Goal: Information Seeking & Learning: Learn about a topic

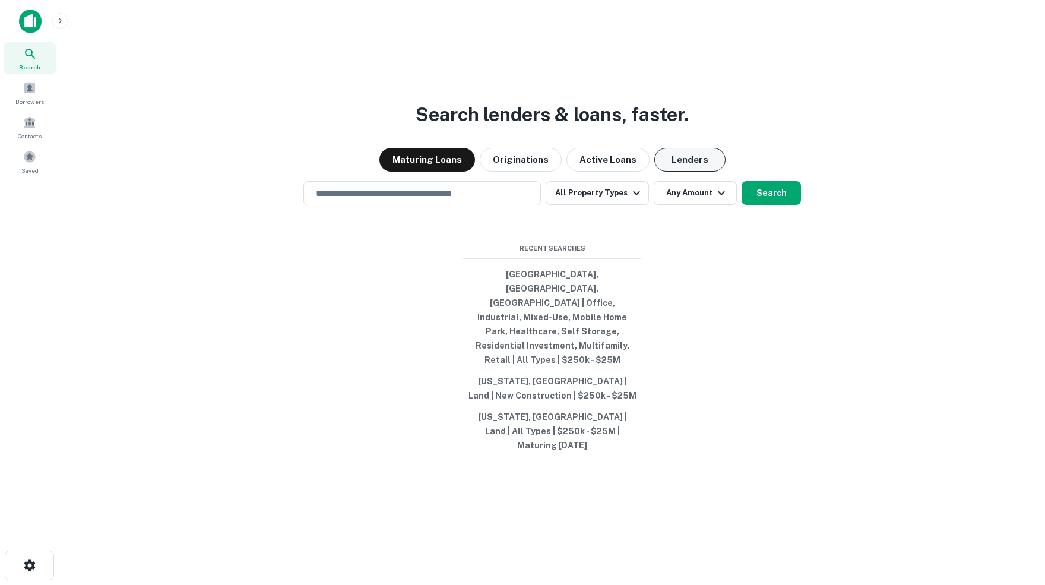
click at [682, 172] on button "Lenders" at bounding box center [689, 160] width 71 height 24
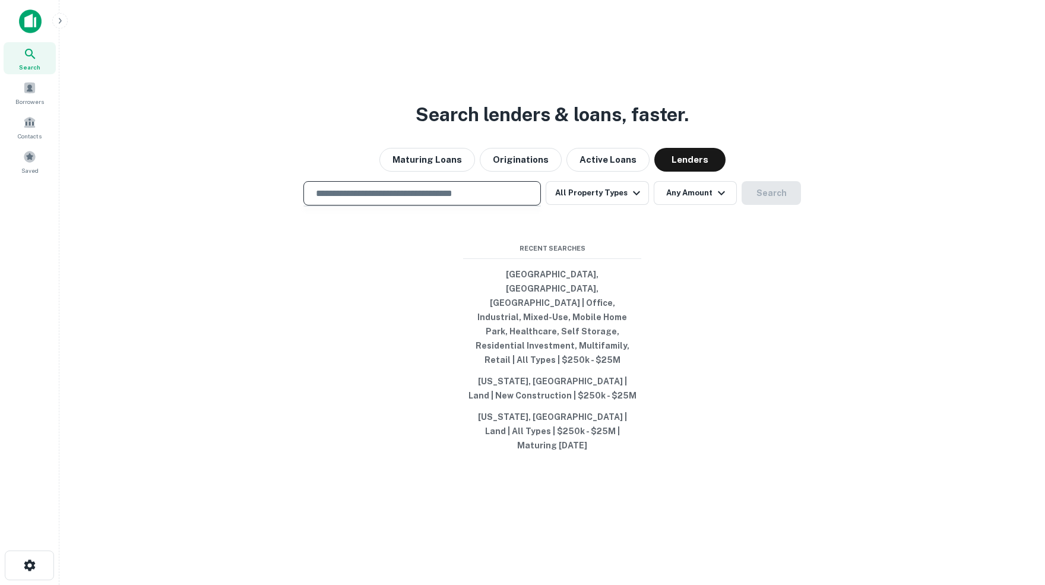
click at [506, 200] on input "text" at bounding box center [422, 193] width 227 height 14
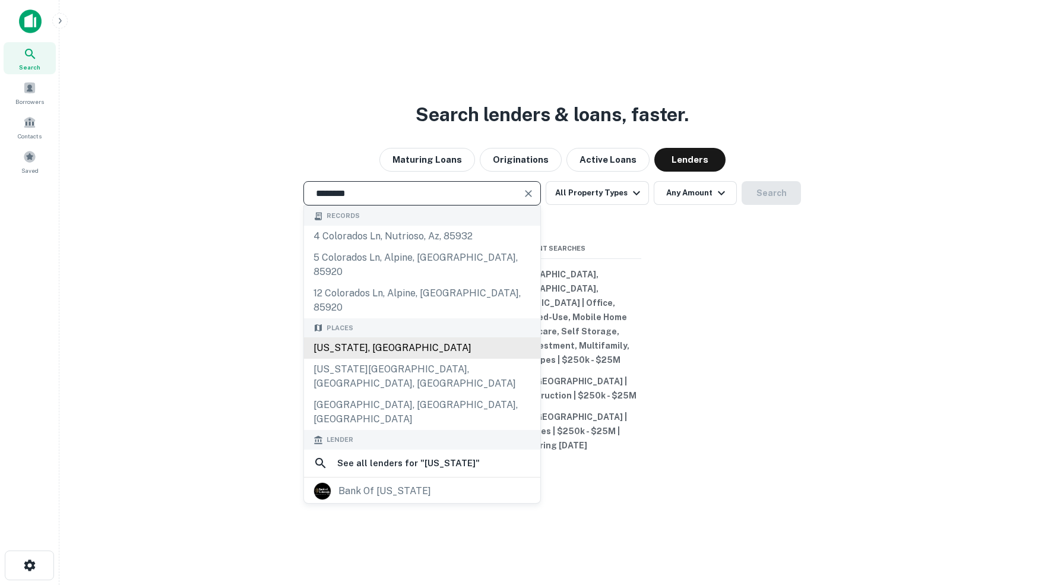
click at [370, 349] on div "[US_STATE], [GEOGRAPHIC_DATA]" at bounding box center [422, 347] width 236 height 21
type input "**********"
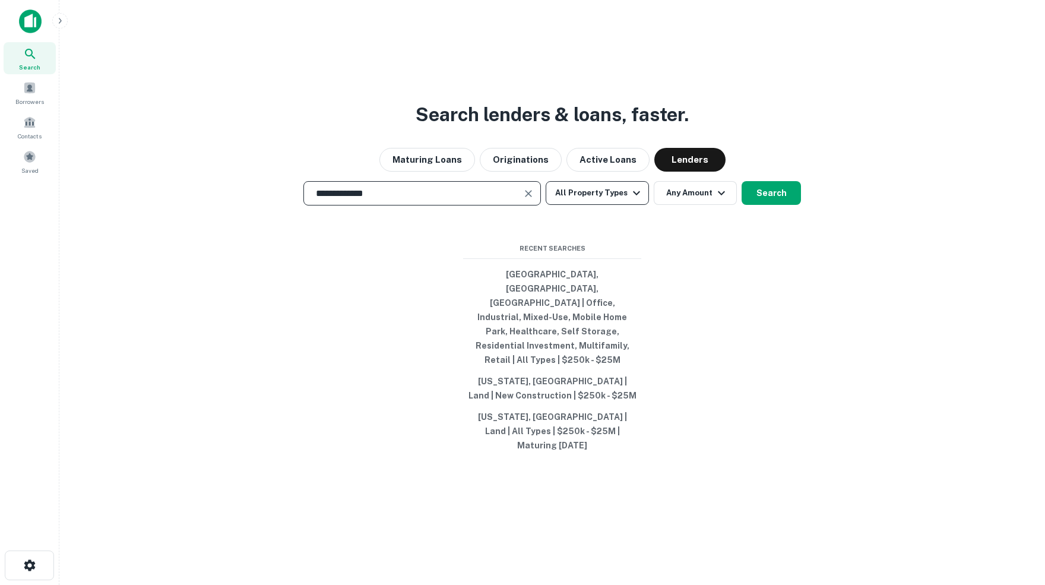
click at [639, 200] on icon "button" at bounding box center [636, 193] width 14 height 14
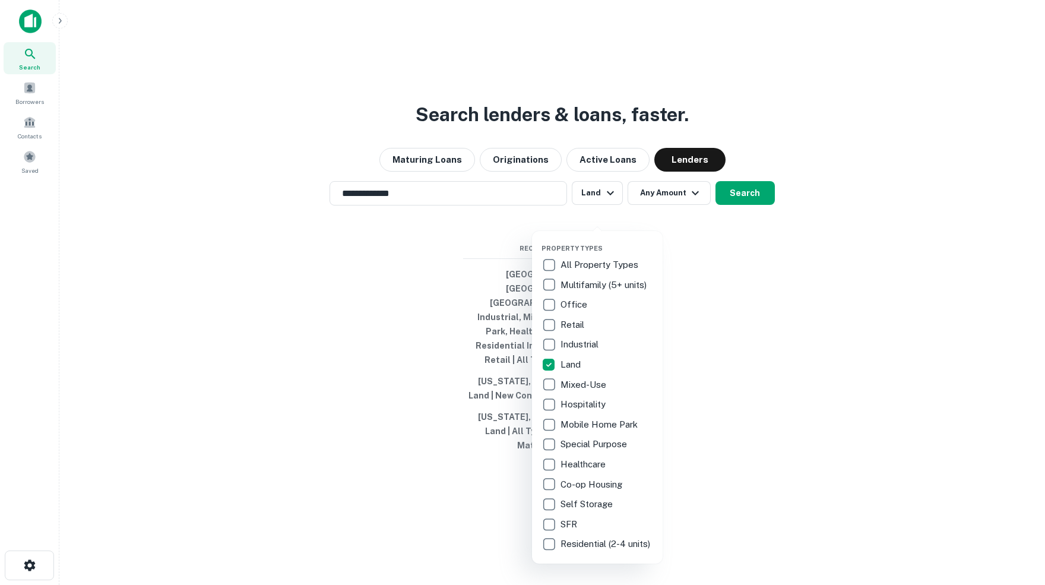
click at [695, 217] on div at bounding box center [522, 292] width 1045 height 585
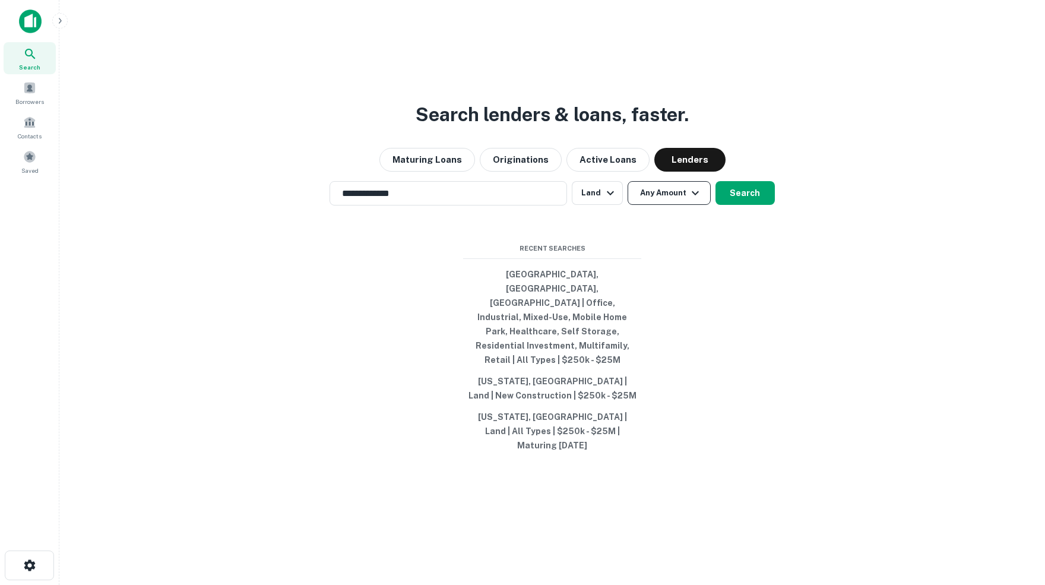
click at [698, 200] on icon "button" at bounding box center [695, 193] width 14 height 14
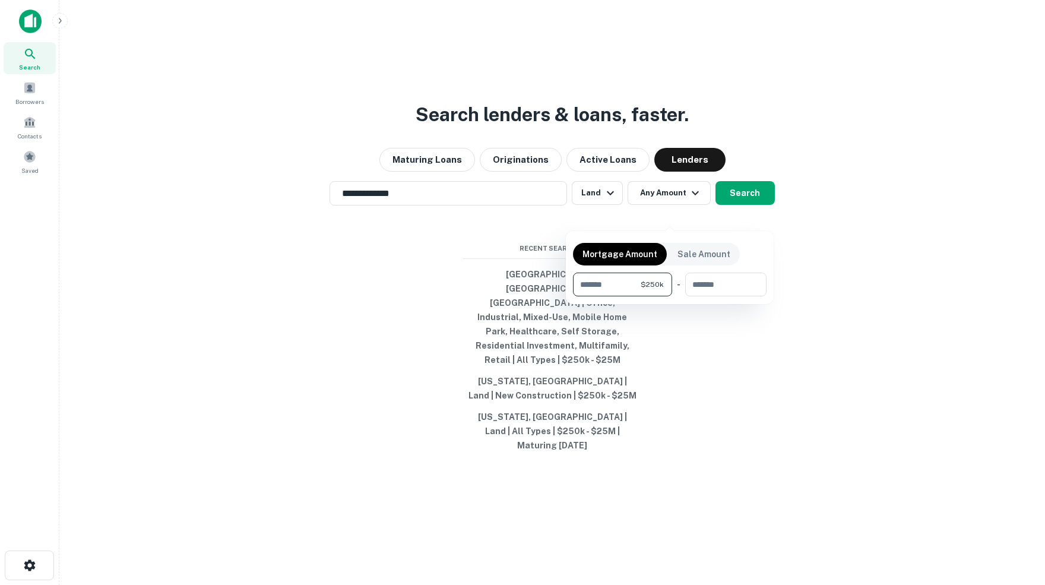
type input "******"
type input "********"
click at [743, 216] on div at bounding box center [522, 292] width 1045 height 585
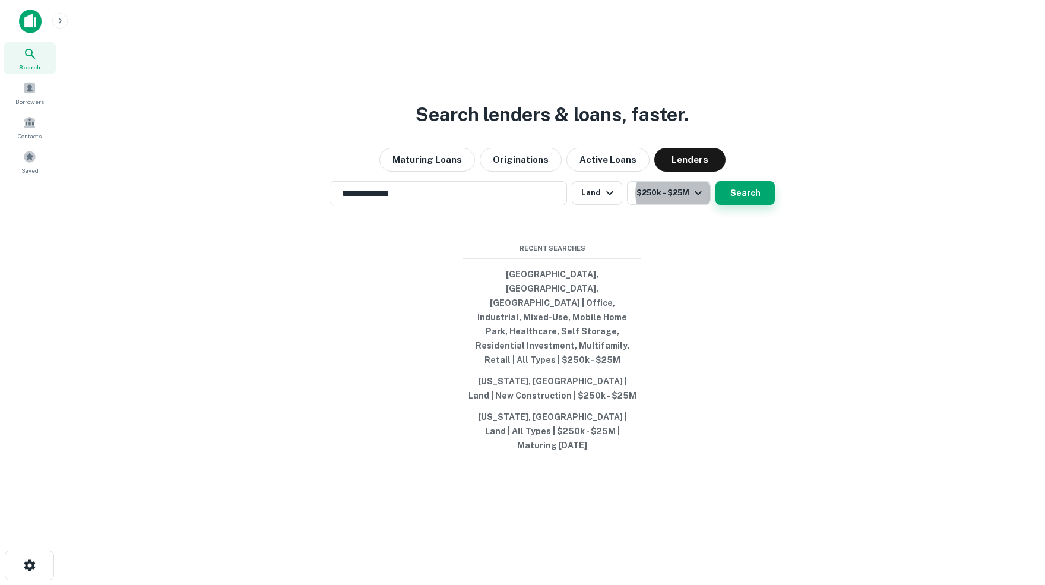
click at [755, 205] on button "Search" at bounding box center [744, 193] width 59 height 24
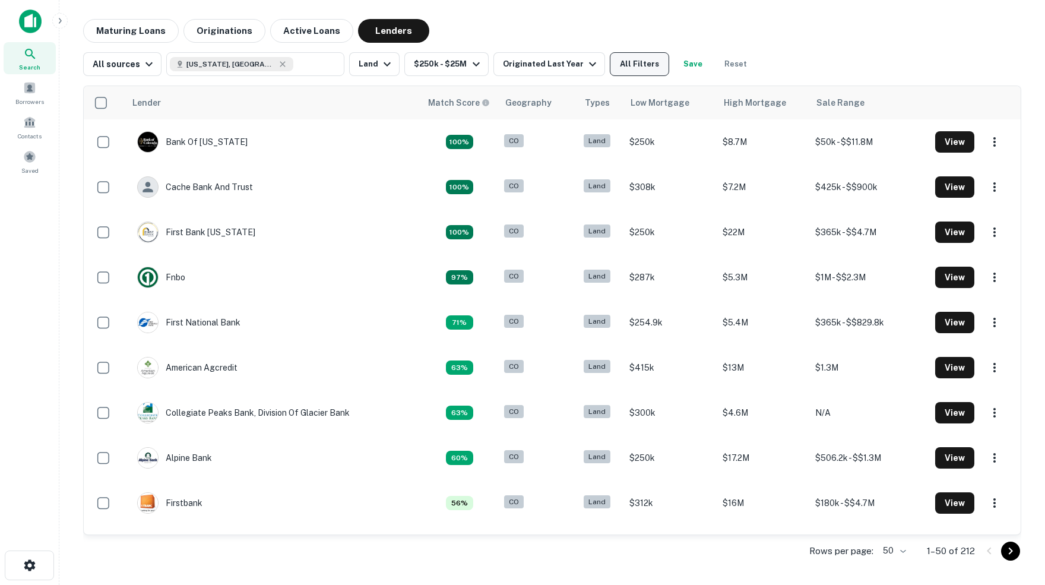
click at [656, 64] on button "All Filters" at bounding box center [639, 64] width 59 height 24
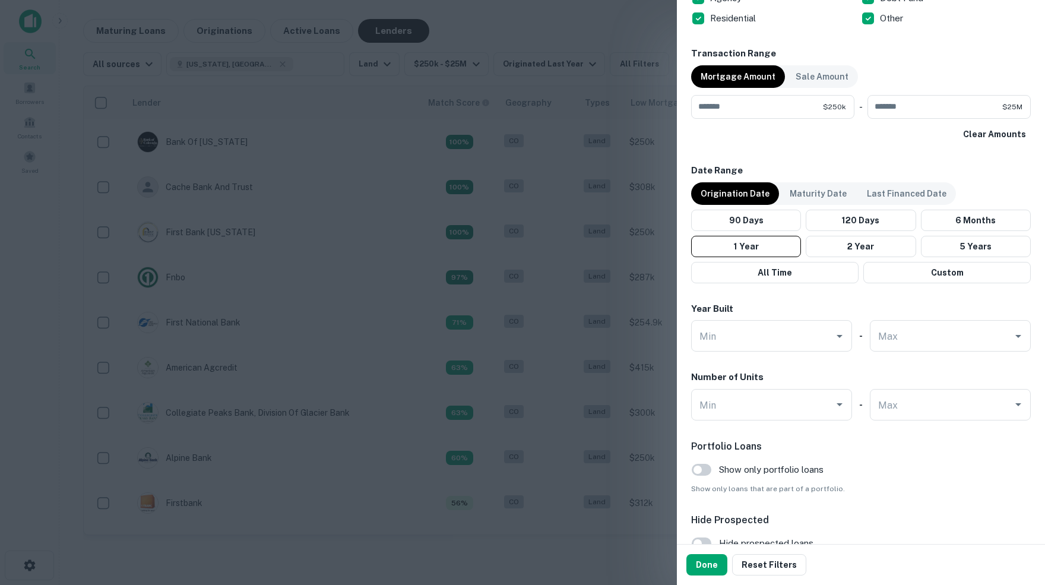
scroll to position [577, 0]
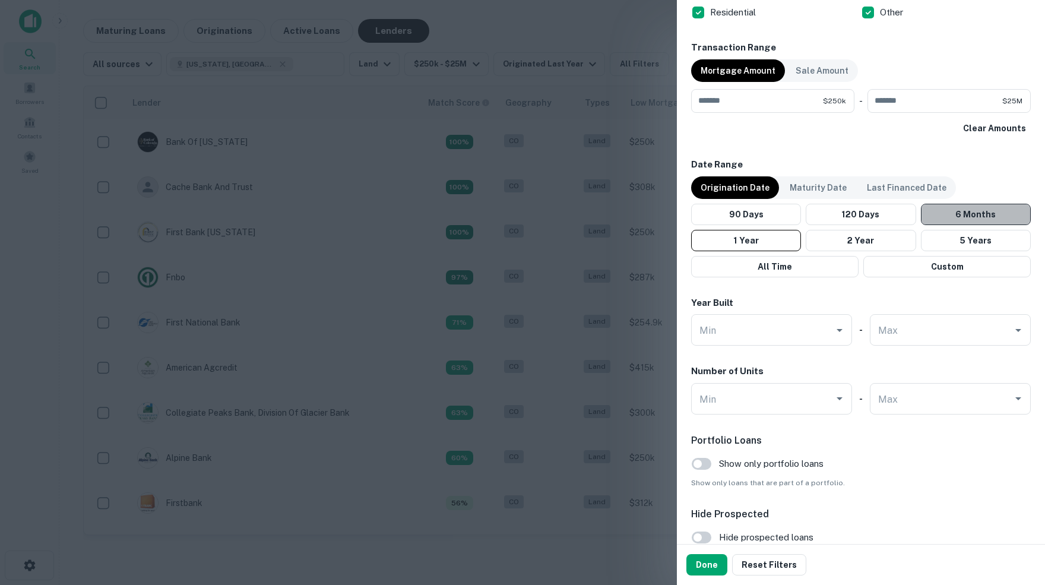
click at [964, 209] on button "6 Months" at bounding box center [976, 214] width 110 height 21
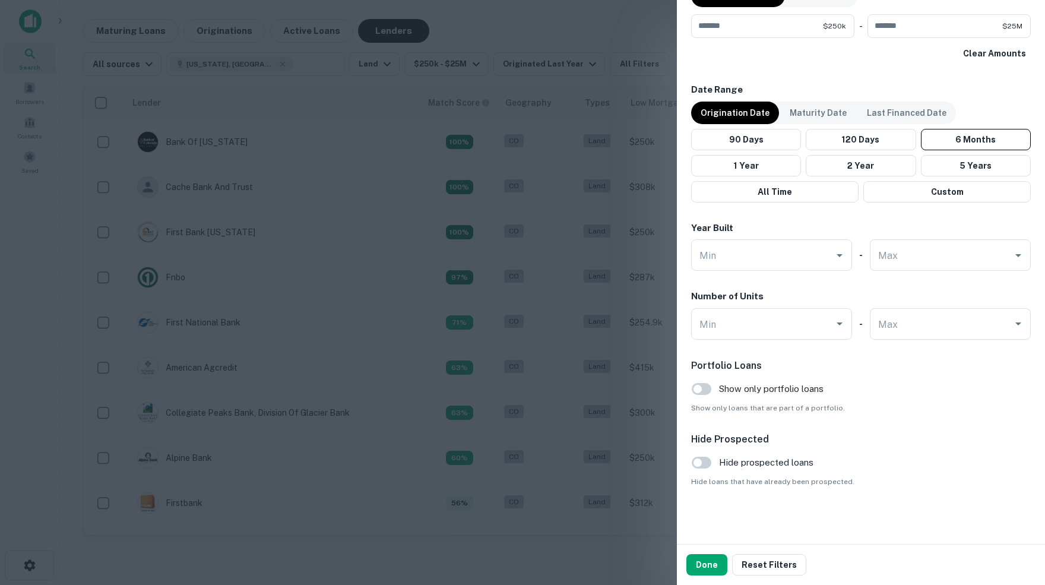
scroll to position [652, 0]
click at [700, 567] on button "Done" at bounding box center [706, 564] width 41 height 21
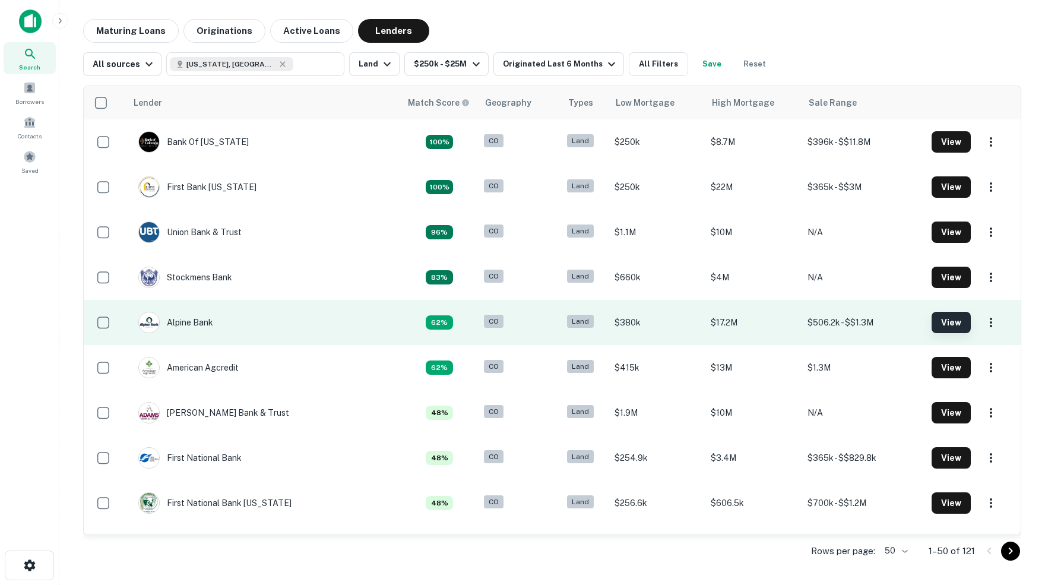
click at [949, 323] on button "View" at bounding box center [951, 322] width 39 height 21
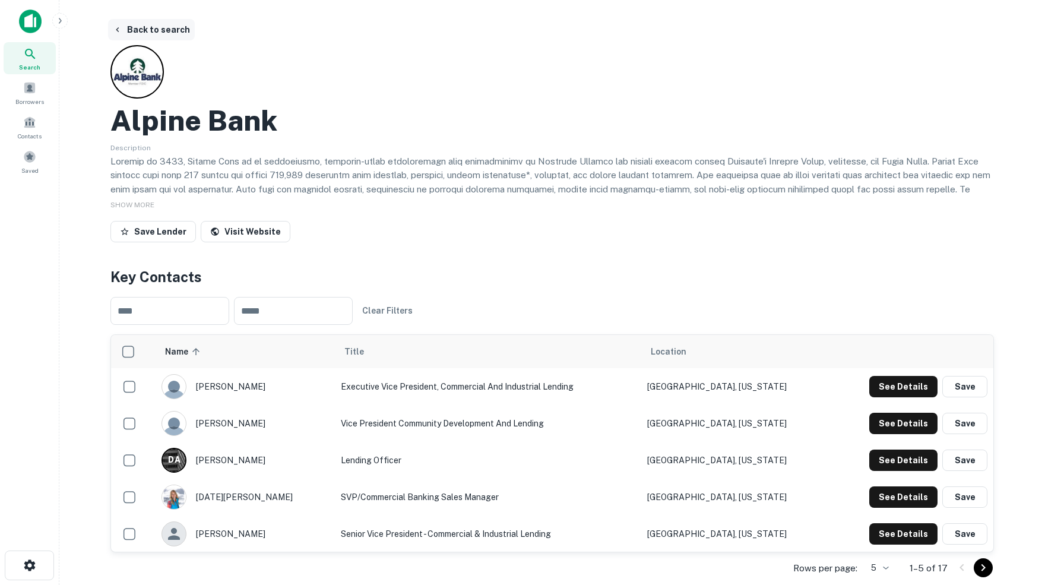
click at [163, 26] on button "Back to search" at bounding box center [151, 29] width 87 height 21
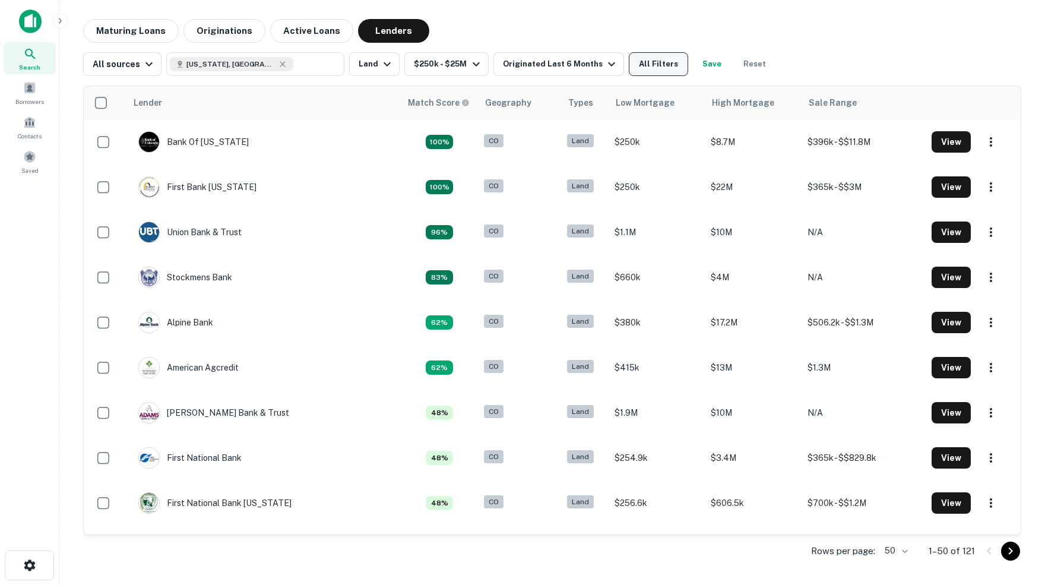
click at [671, 60] on button "All Filters" at bounding box center [658, 64] width 59 height 24
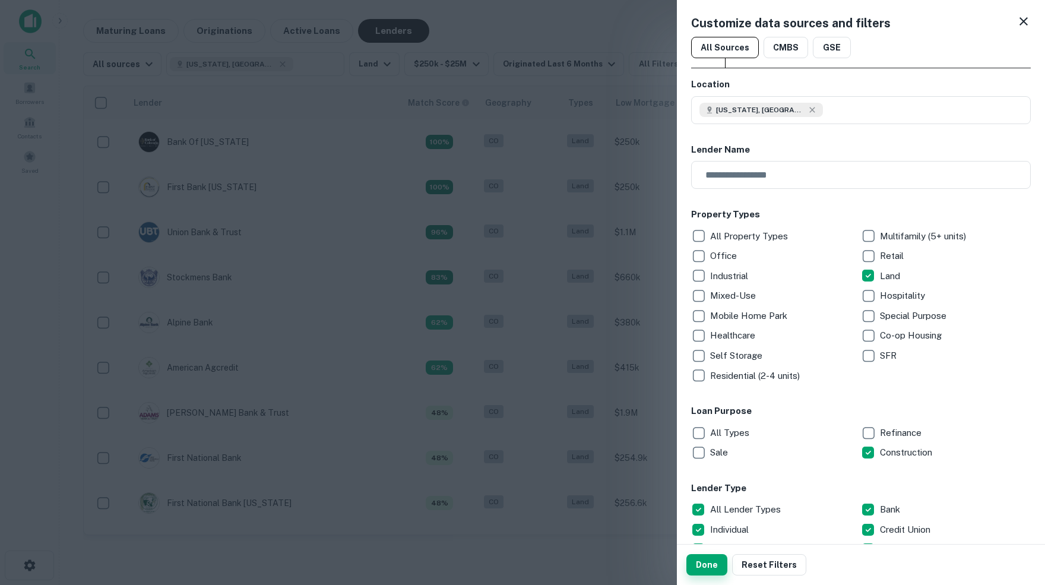
click at [706, 565] on button "Done" at bounding box center [706, 564] width 41 height 21
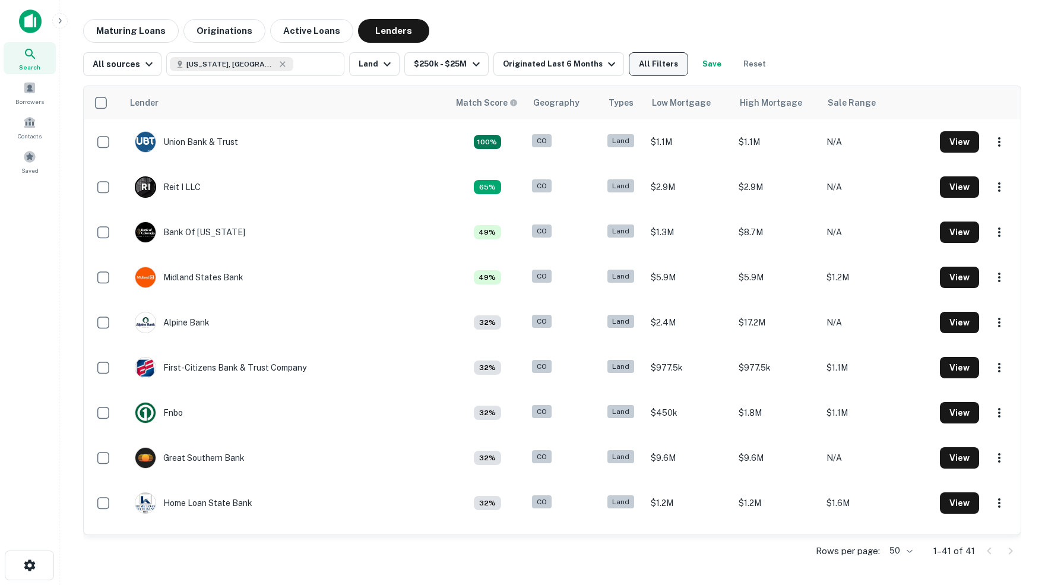
click at [676, 62] on button "All Filters" at bounding box center [658, 64] width 59 height 24
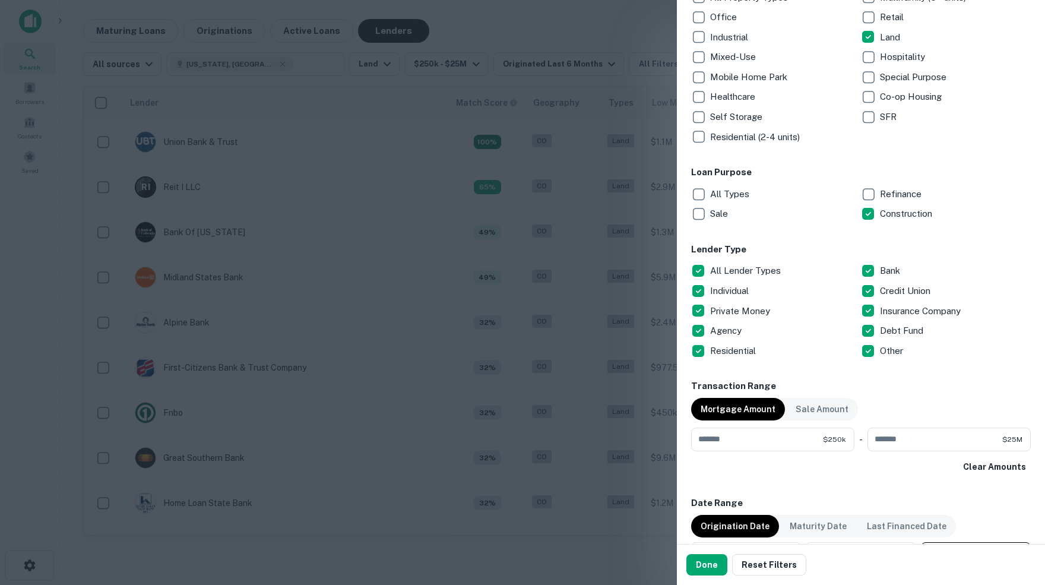
scroll to position [239, 0]
click at [702, 569] on button "Done" at bounding box center [706, 564] width 41 height 21
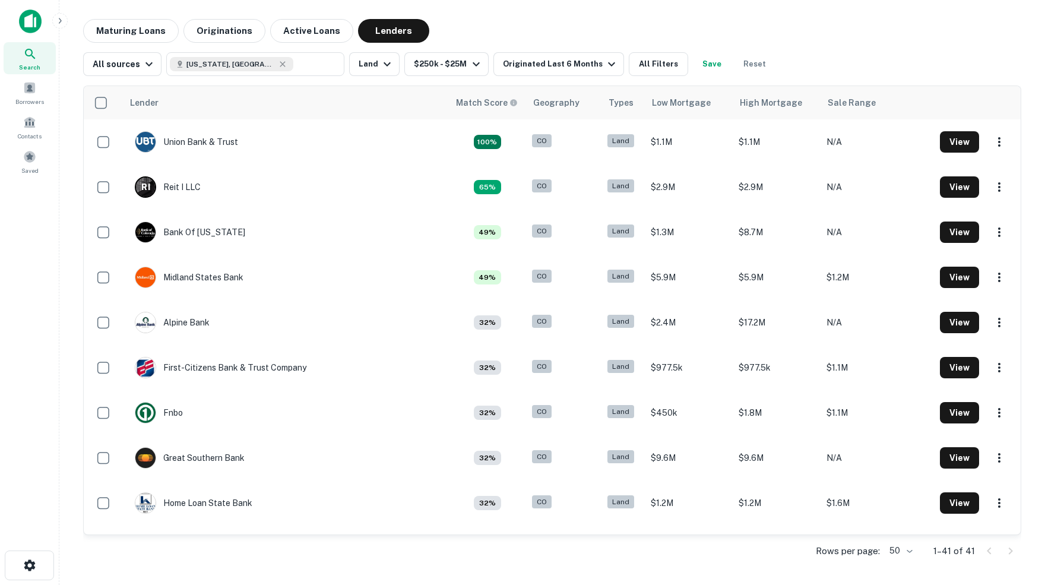
click at [31, 53] on icon at bounding box center [30, 54] width 14 height 14
